Goal: Information Seeking & Learning: Learn about a topic

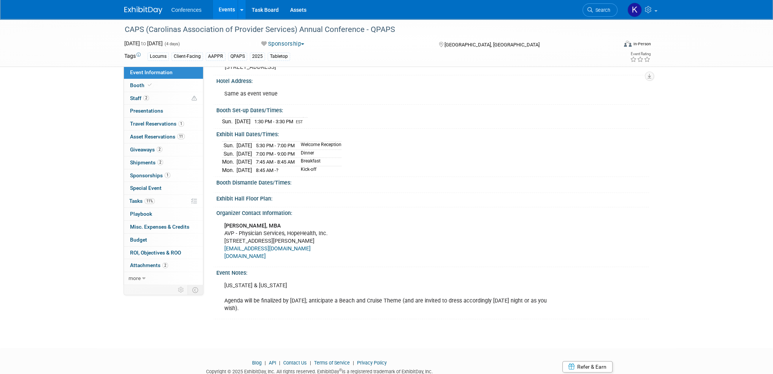
scroll to position [149, 0]
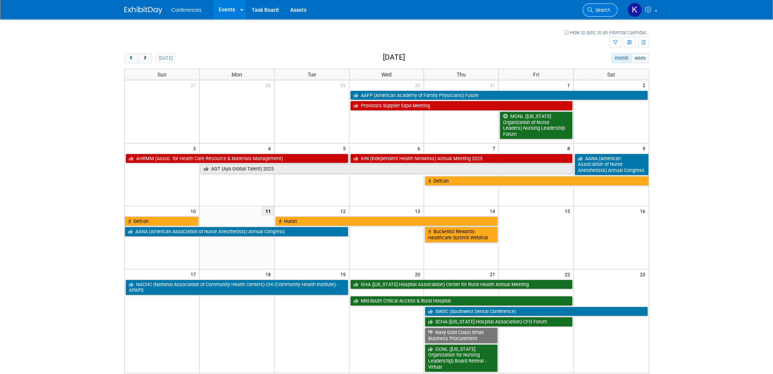
click at [597, 12] on span "Search" at bounding box center [601, 10] width 17 height 6
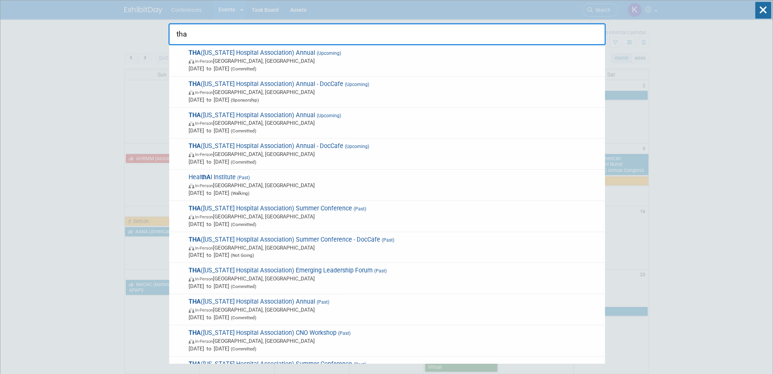
type input "tha"
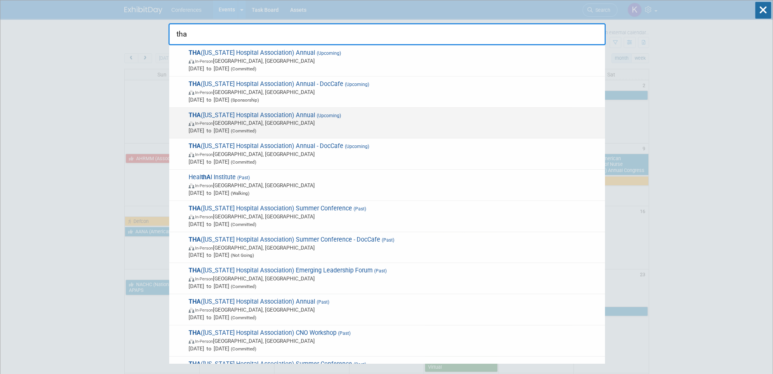
click at [374, 123] on span "In-Person San Antonio, TX" at bounding box center [395, 123] width 413 height 8
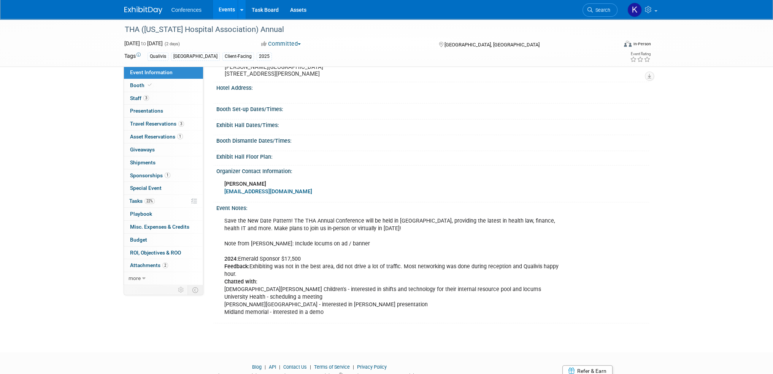
scroll to position [177, 0]
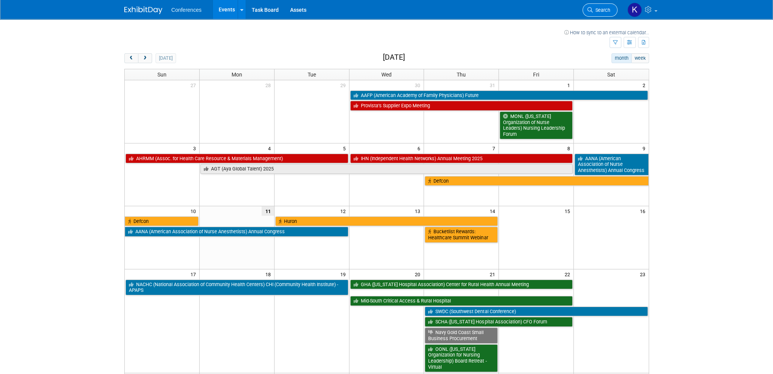
click at [596, 11] on span "Search" at bounding box center [601, 10] width 17 height 6
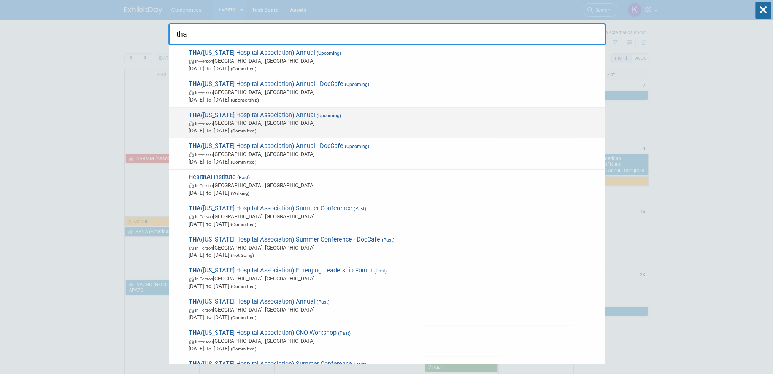
type input "tha"
click at [396, 121] on span "In-Person San Antonio, TX" at bounding box center [395, 123] width 413 height 8
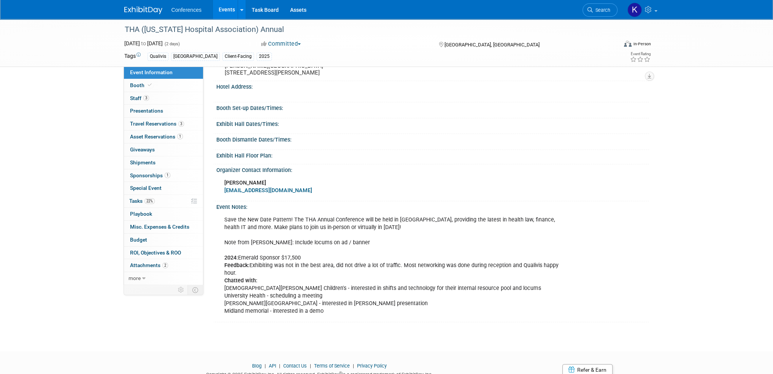
scroll to position [152, 0]
